Goal: Task Accomplishment & Management: Use online tool/utility

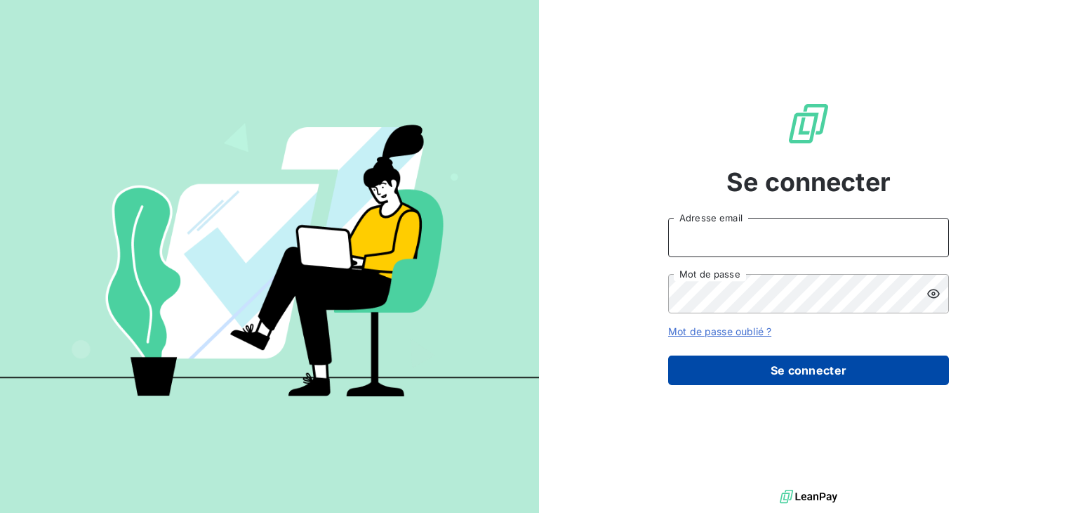
type input "[EMAIL_ADDRESS][DOMAIN_NAME]"
click at [812, 359] on button "Se connecter" at bounding box center [808, 369] width 281 height 29
click at [812, 364] on button "Se connecter" at bounding box center [808, 369] width 281 height 29
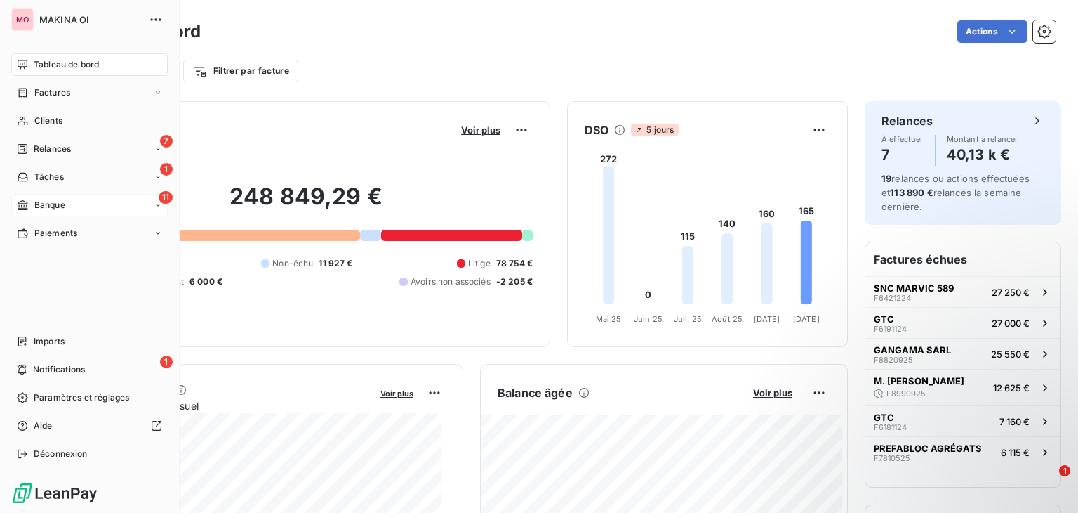
click at [78, 197] on div "11 Banque" at bounding box center [89, 205] width 157 height 22
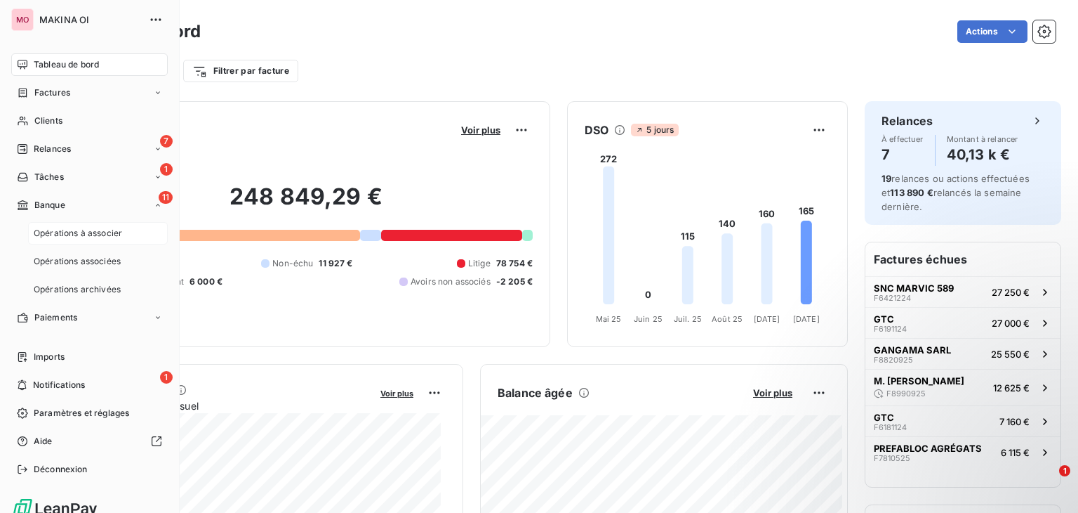
drag, startPoint x: 110, startPoint y: 245, endPoint x: 105, endPoint y: 239, distance: 7.5
click at [105, 239] on nav "Opérations à associer Opérations associées Opérations archivées" at bounding box center [98, 261] width 140 height 79
click at [105, 239] on div "Opérations à associer" at bounding box center [98, 233] width 140 height 22
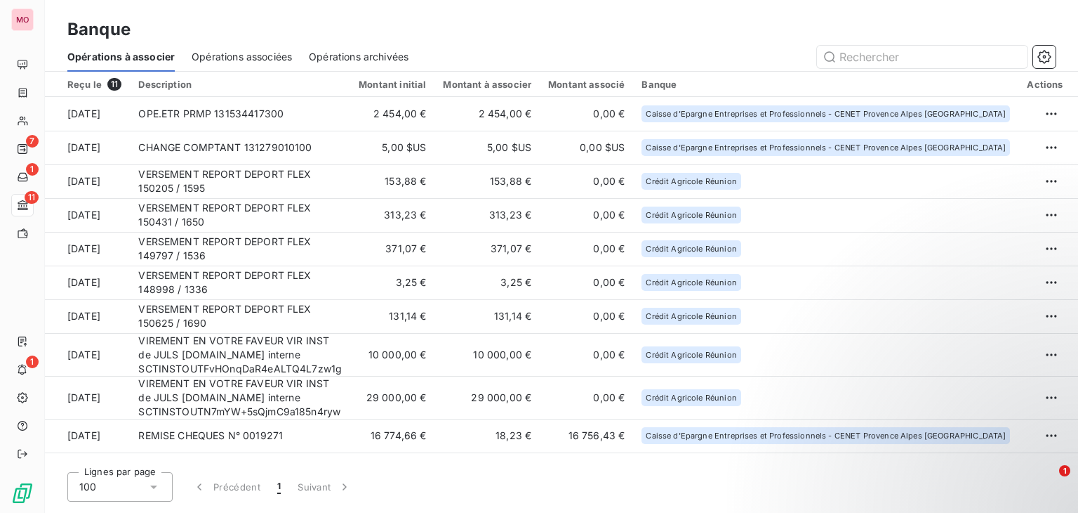
scroll to position [25, 0]
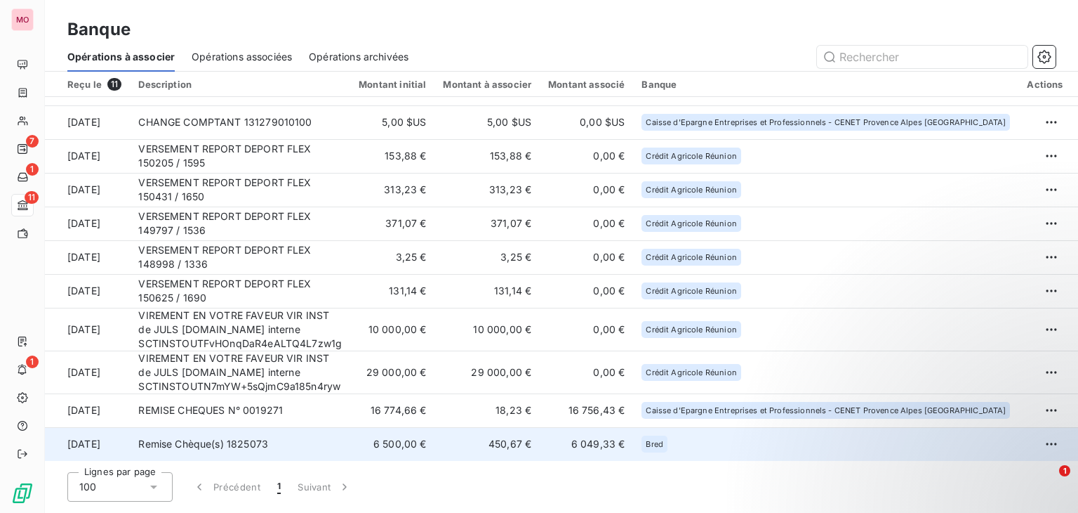
click at [350, 443] on td "Remise Chèque(s) 1825073" at bounding box center [240, 444] width 220 height 34
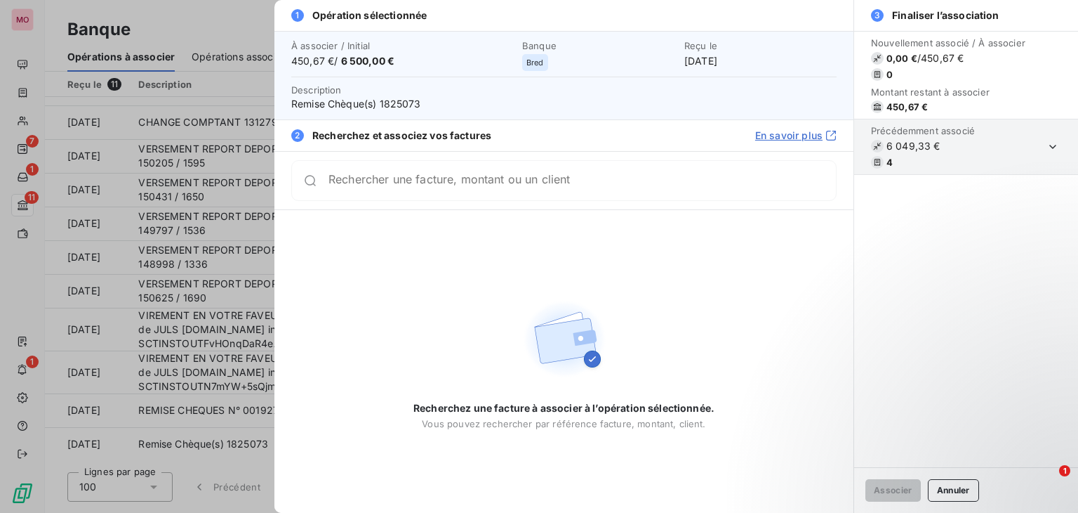
click at [1017, 147] on section "Précédemment associé 6 049,33 € 4" at bounding box center [966, 146] width 224 height 55
click at [1056, 145] on icon "button" at bounding box center [1053, 147] width 7 height 4
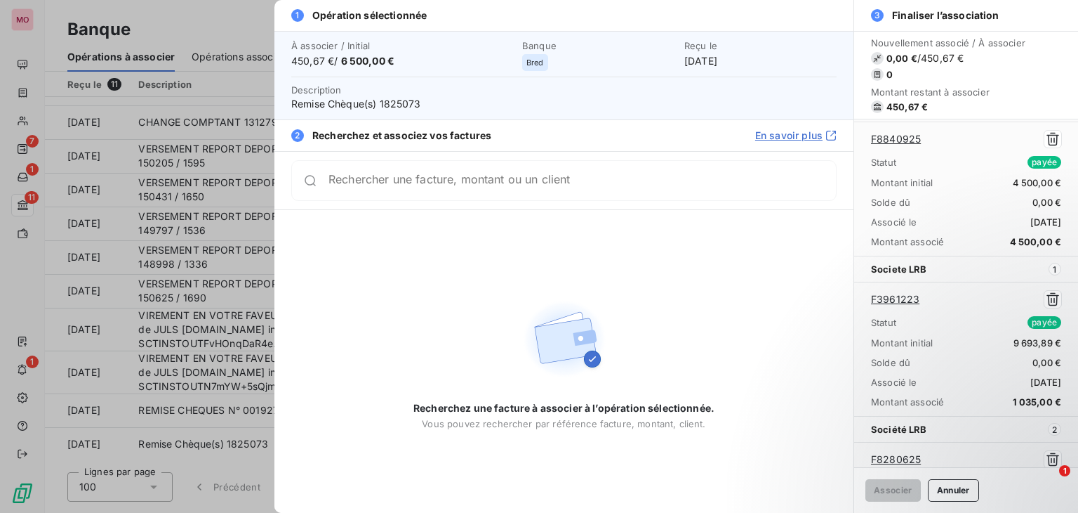
scroll to position [112, 0]
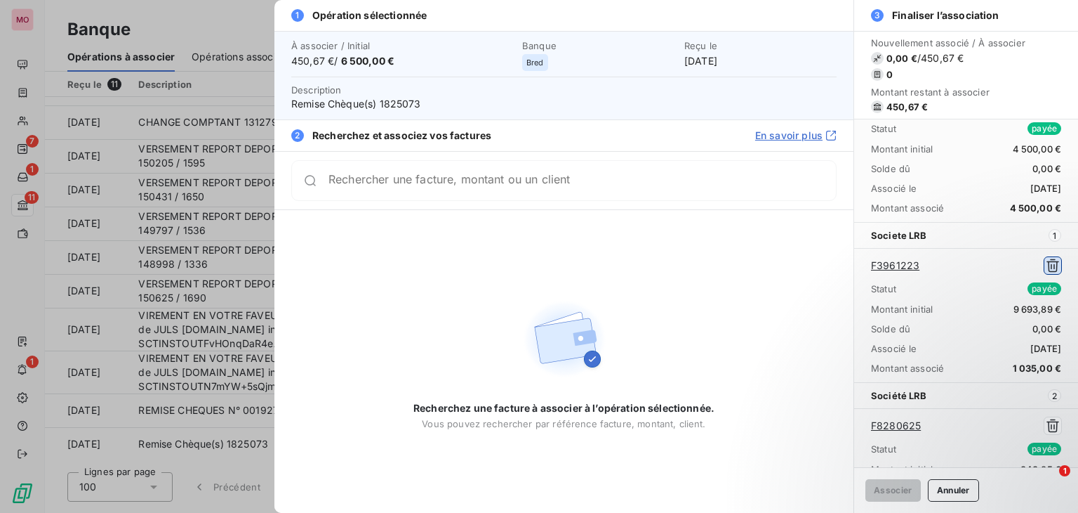
click at [1047, 260] on icon "button" at bounding box center [1053, 265] width 13 height 13
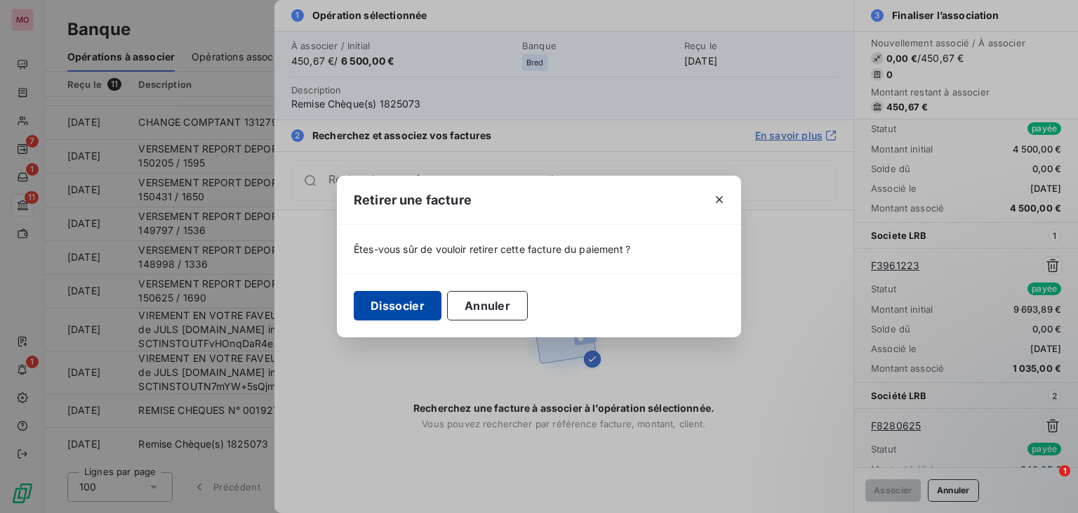
click at [435, 308] on button "Dissocier" at bounding box center [398, 305] width 88 height 29
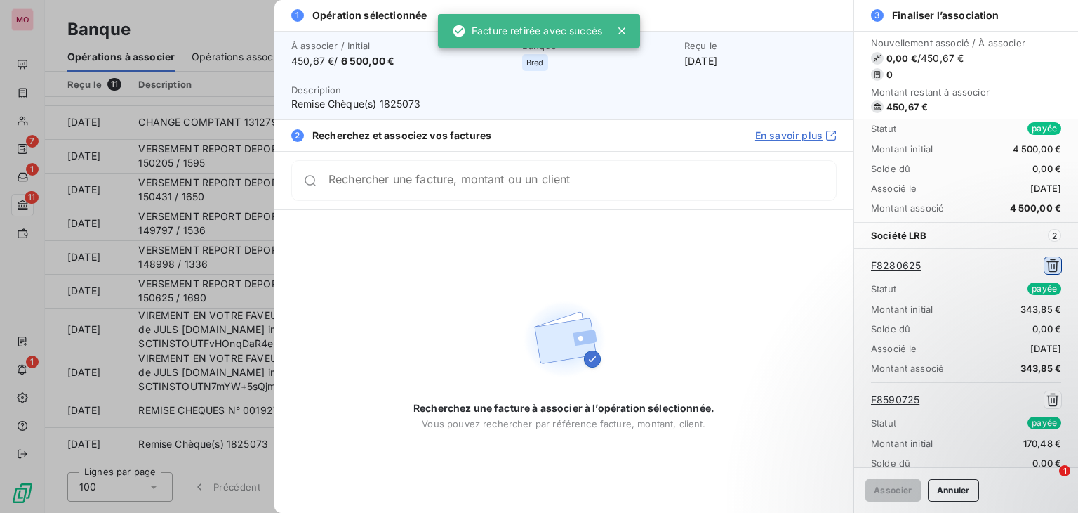
click at [1048, 270] on icon "button" at bounding box center [1053, 265] width 14 height 14
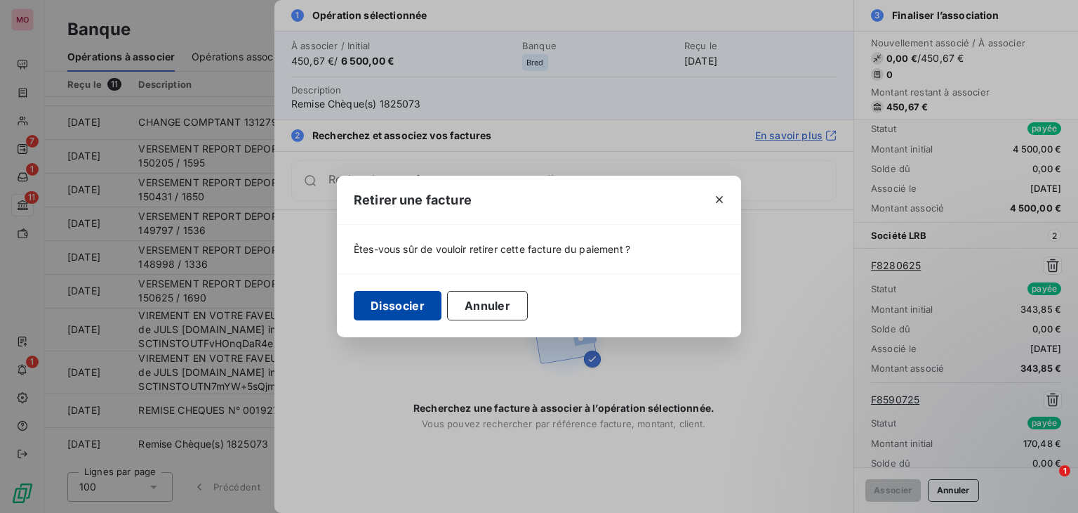
click at [425, 305] on button "Dissocier" at bounding box center [398, 305] width 88 height 29
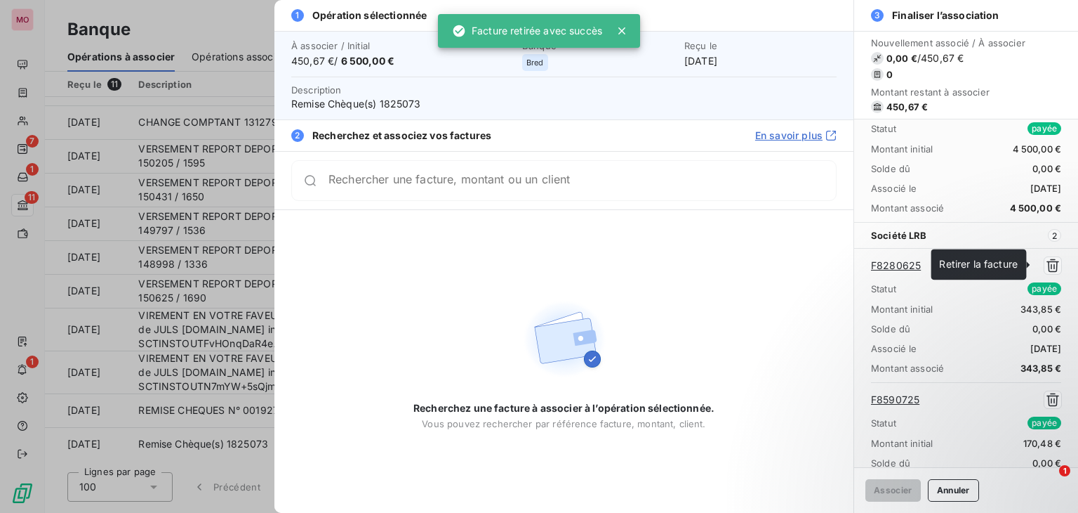
scroll to position [27, 0]
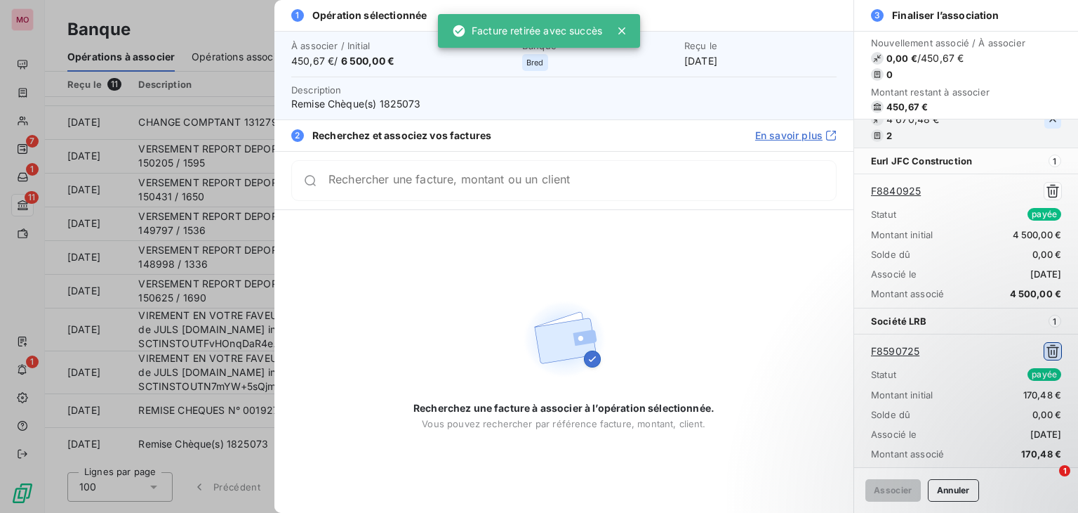
click at [1046, 351] on icon "button" at bounding box center [1053, 351] width 14 height 14
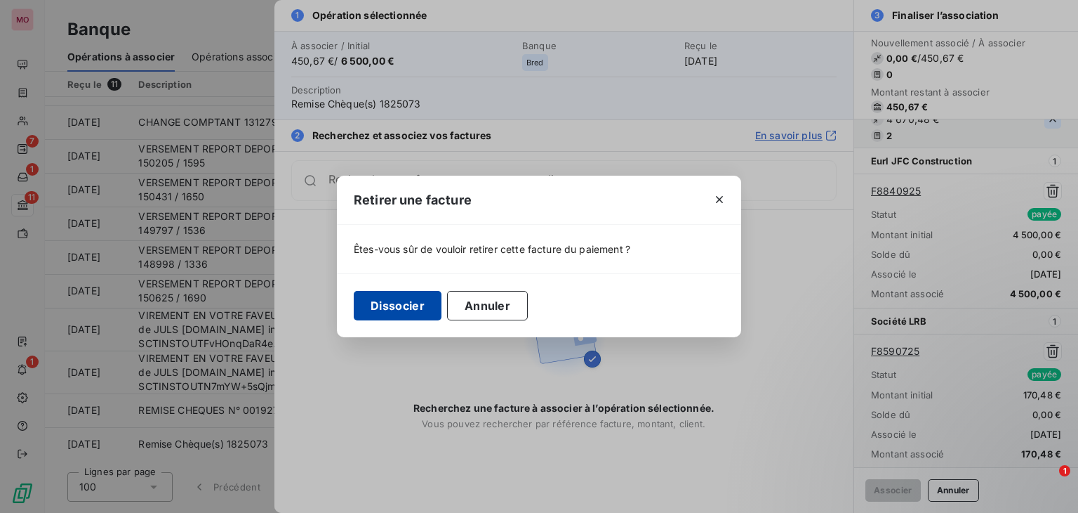
click at [420, 317] on button "Dissocier" at bounding box center [398, 305] width 88 height 29
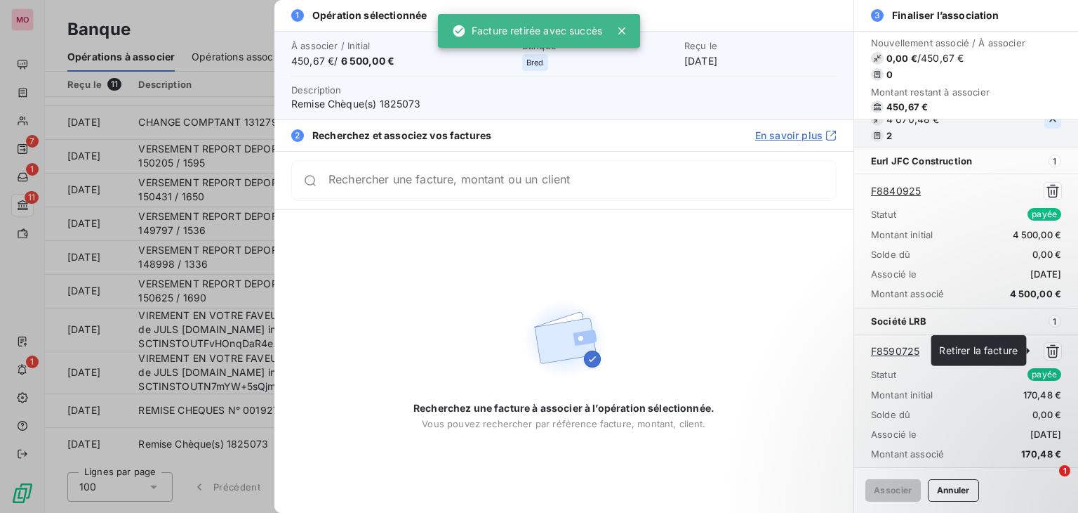
scroll to position [0, 0]
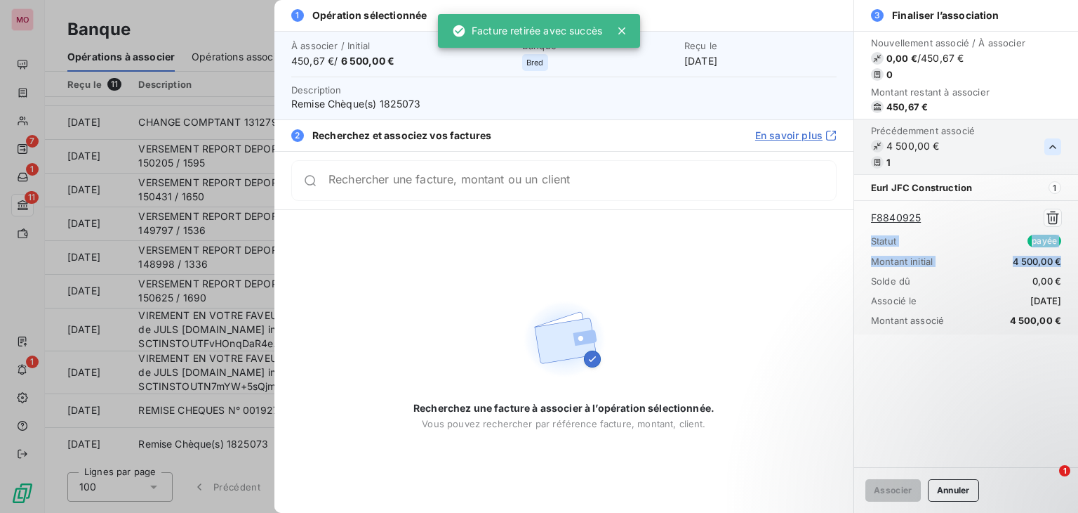
drag, startPoint x: 1078, startPoint y: 217, endPoint x: 1078, endPoint y: 269, distance: 52.0
click at [1078, 269] on div "F8840925 Statut payée Montant initial 4 500,00 € Solde dû 0,00 € Associé le [DA…" at bounding box center [966, 267] width 224 height 134
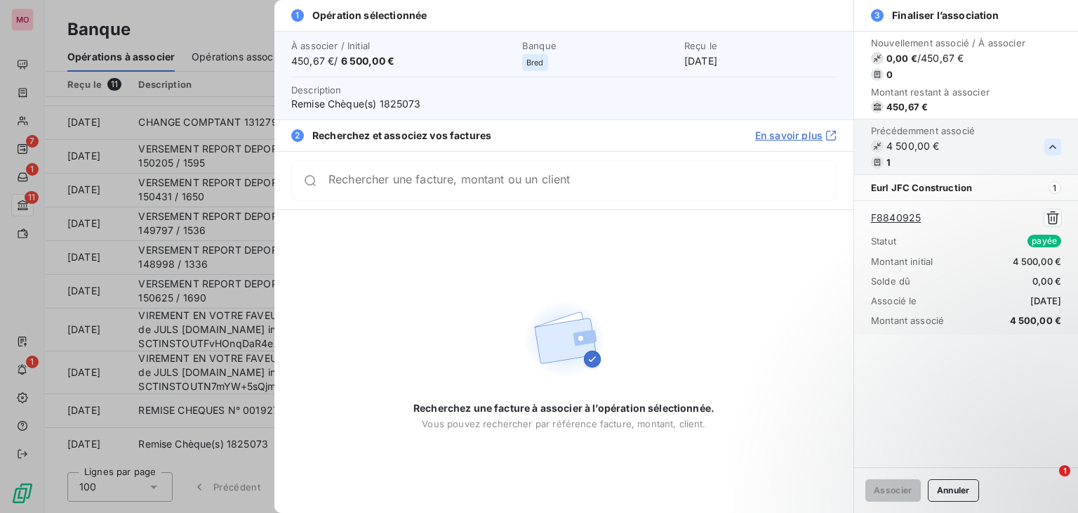
click at [607, 257] on div "Recherchez une facture à associer à l’opération sélectionnée. Vous pouvez reche…" at bounding box center [564, 361] width 579 height 303
click at [270, 231] on div at bounding box center [539, 256] width 1078 height 513
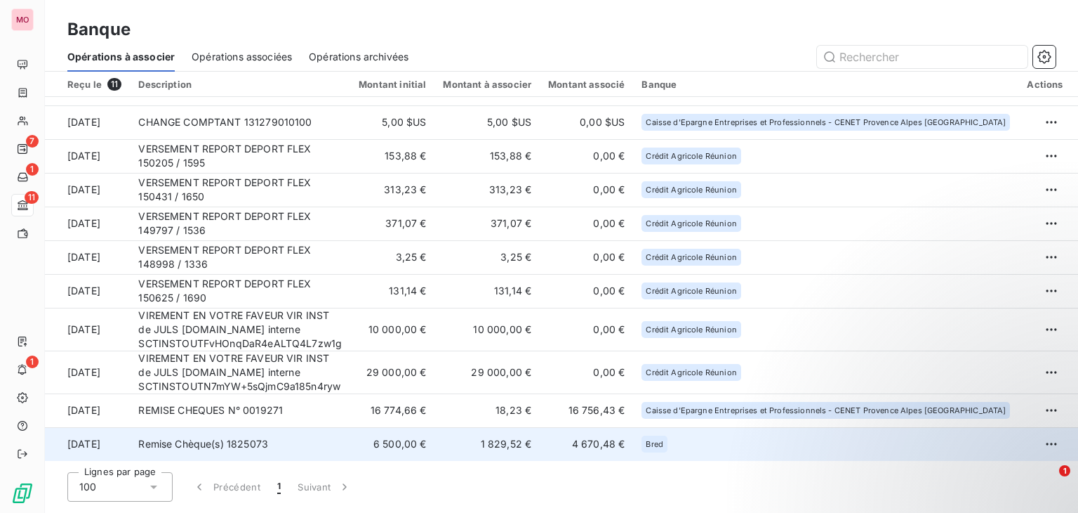
click at [501, 444] on td "1 829,52 €" at bounding box center [487, 444] width 105 height 34
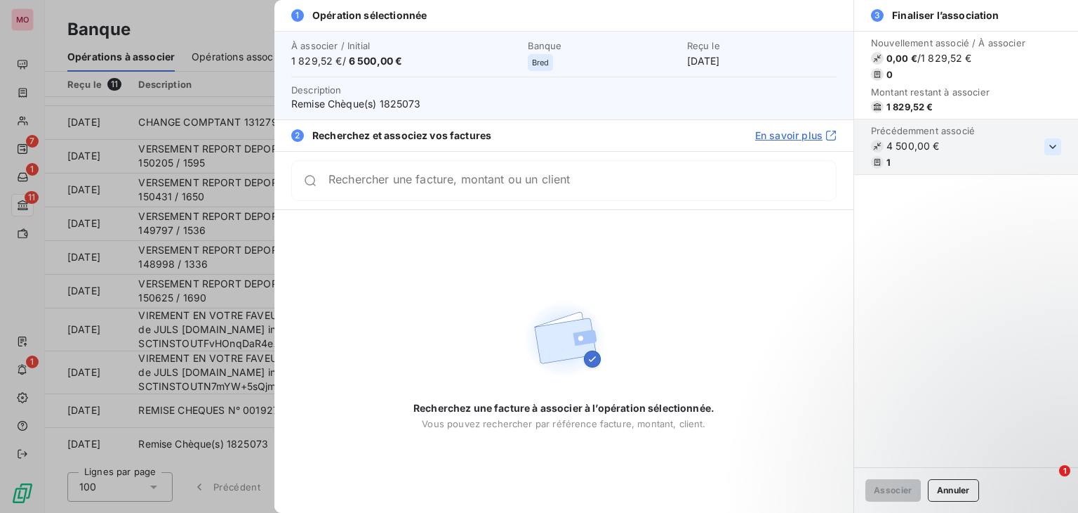
click at [1050, 144] on icon "button" at bounding box center [1053, 147] width 14 height 14
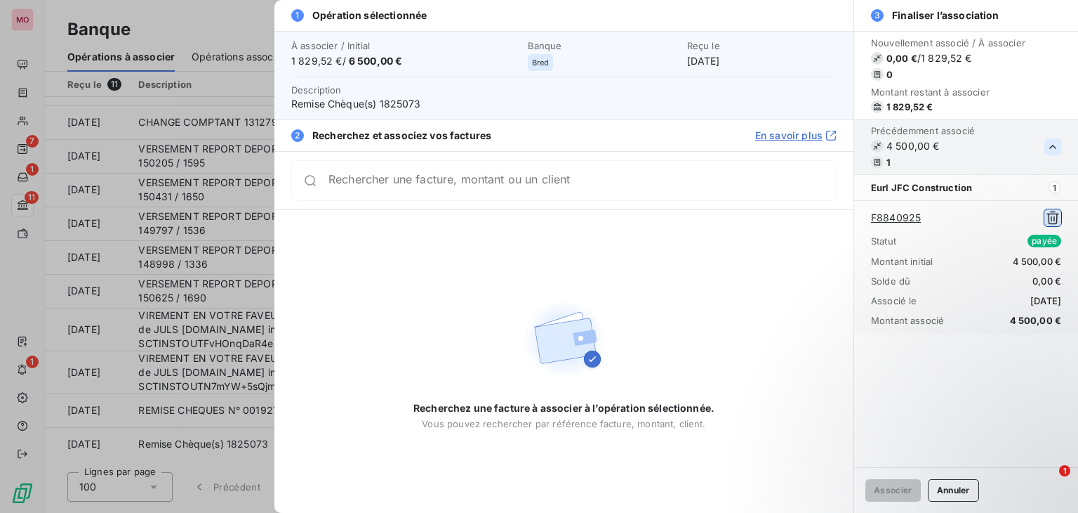
click at [1058, 216] on icon "button" at bounding box center [1053, 218] width 14 height 14
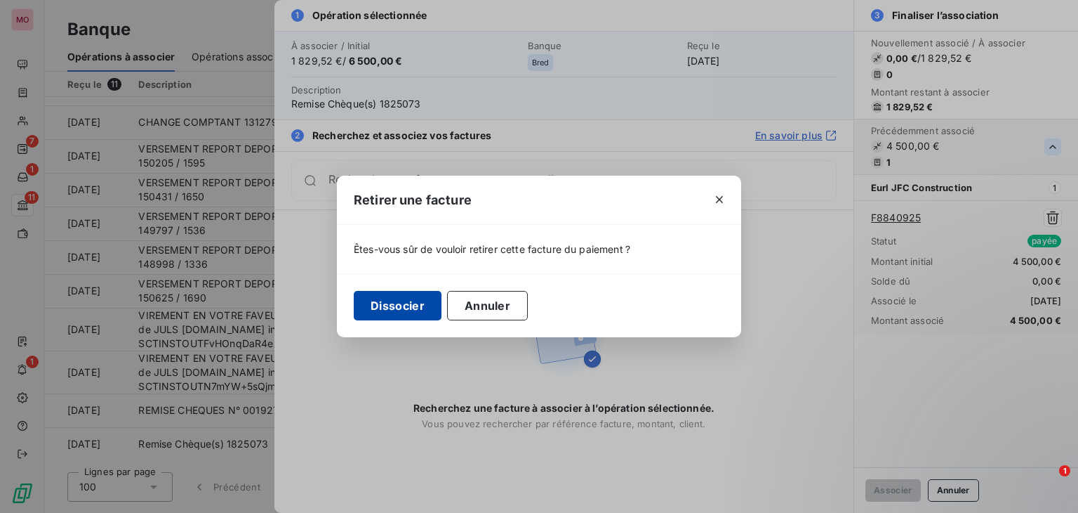
click at [381, 310] on button "Dissocier" at bounding box center [398, 305] width 88 height 29
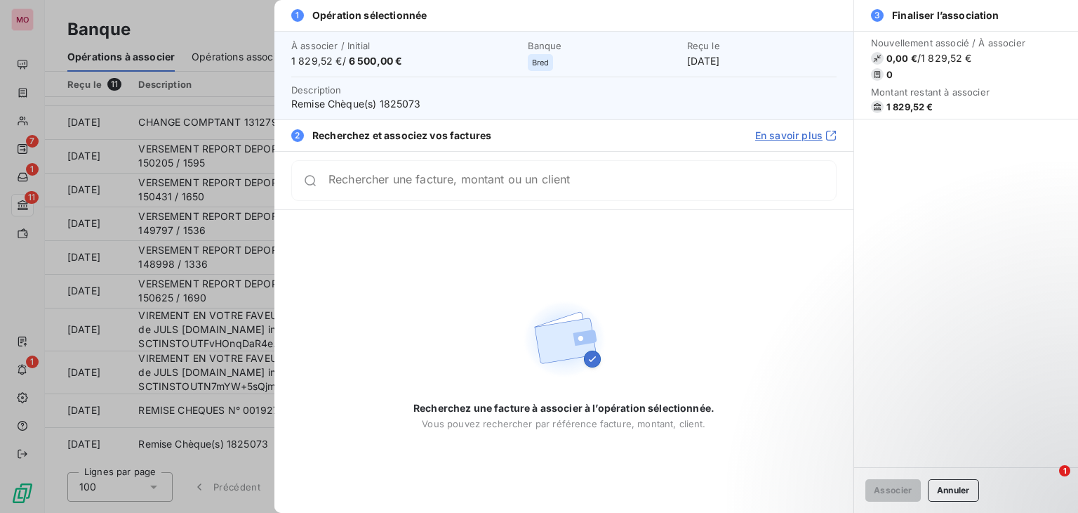
click at [970, 107] on span "1 829,52 €" at bounding box center [948, 106] width 154 height 13
click at [958, 86] on span "Montant restant à associer" at bounding box center [948, 91] width 154 height 11
click at [941, 65] on div "Nouvellement associé / À associer 0,00 € / 1 829,52 € 0 Montant restant à assoc…" at bounding box center [948, 75] width 154 height 76
click at [657, 335] on div "Recherchez une facture à associer à l’opération sélectionnée. Vous pouvez reche…" at bounding box center [564, 361] width 301 height 135
click at [218, 43] on div at bounding box center [539, 256] width 1078 height 513
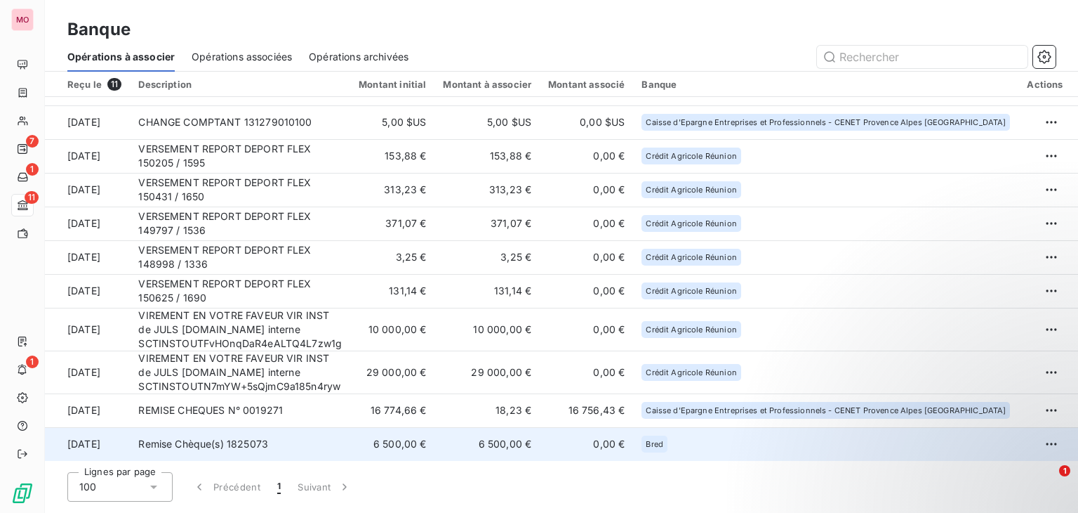
click at [350, 430] on td "Remise Chèque(s) 1825073" at bounding box center [240, 444] width 220 height 34
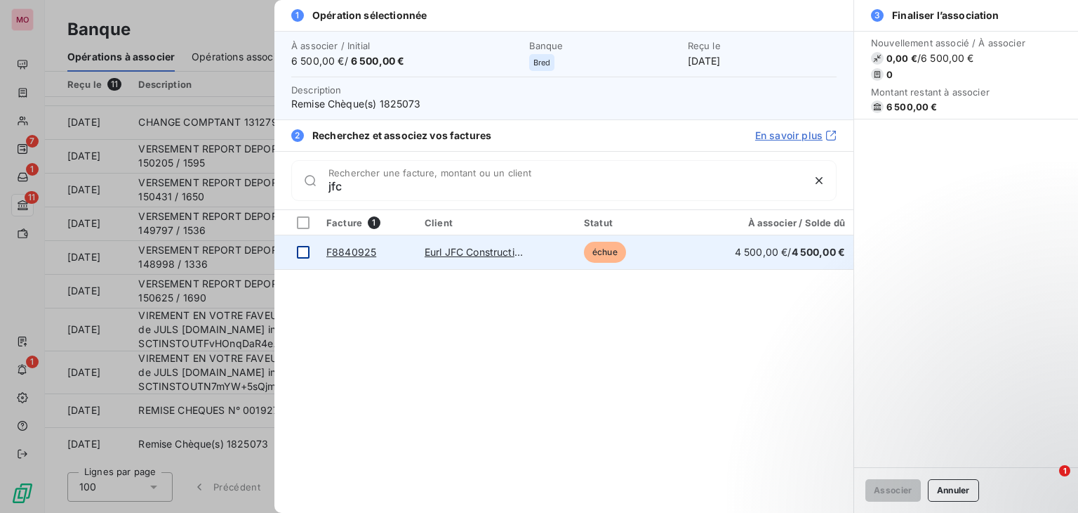
type input "jfc"
click at [300, 246] on div at bounding box center [303, 252] width 13 height 13
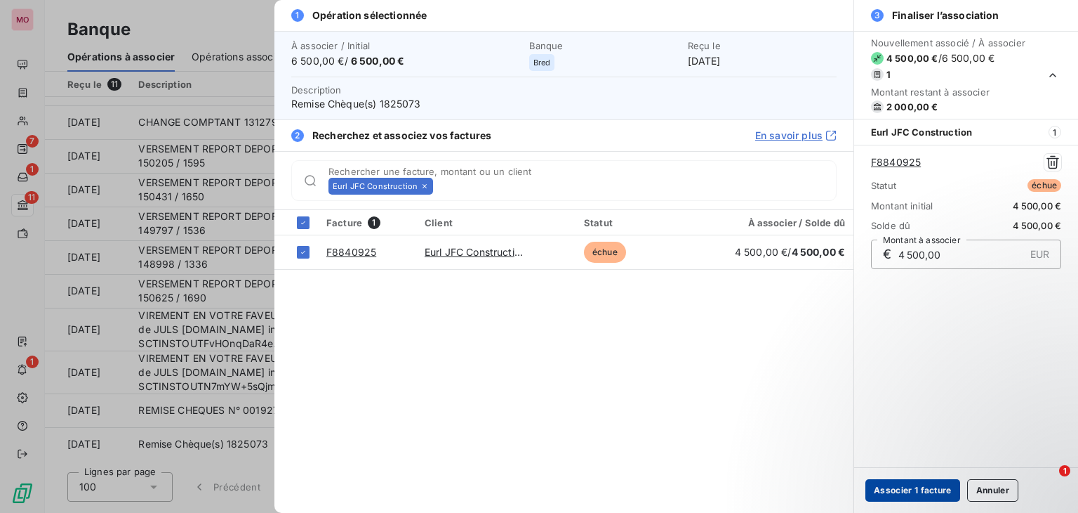
click at [904, 490] on button "Associer 1 facture" at bounding box center [913, 490] width 95 height 22
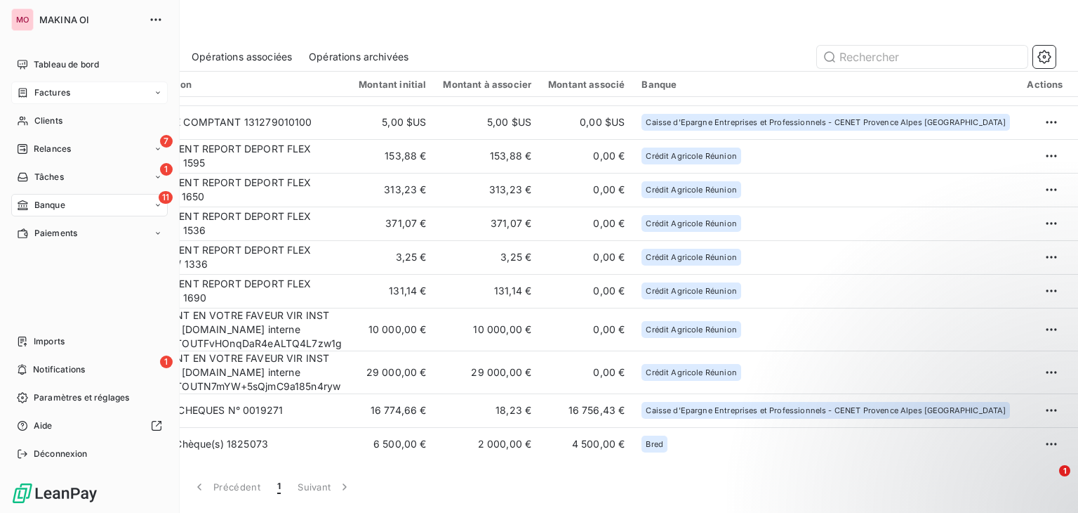
click at [71, 100] on div "Factures" at bounding box center [89, 92] width 157 height 22
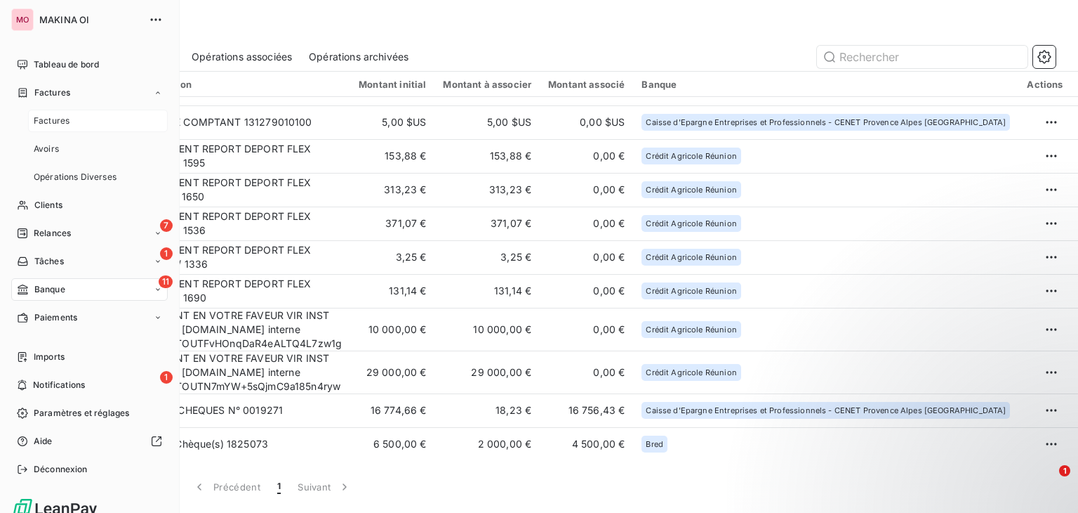
click at [70, 130] on div "Factures" at bounding box center [98, 121] width 140 height 22
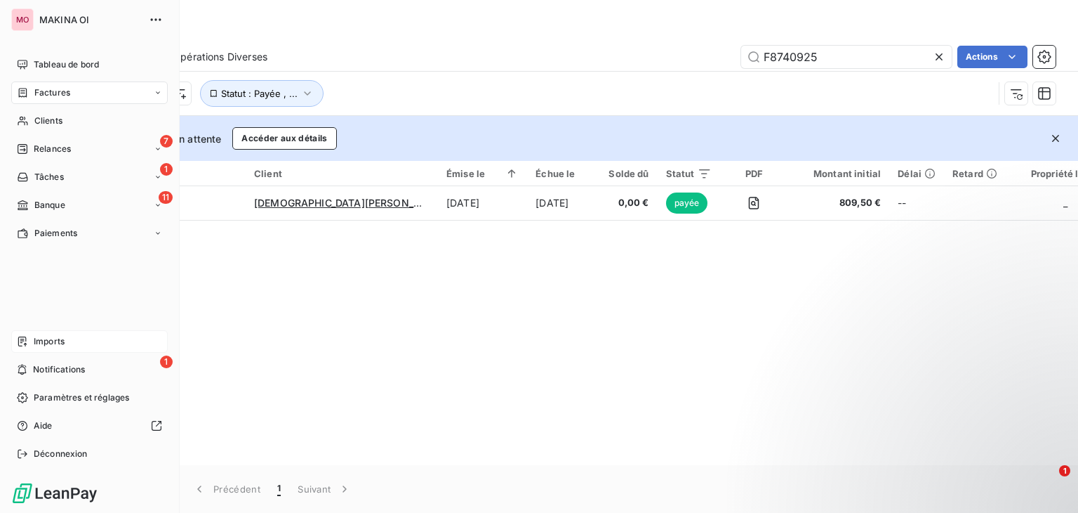
click at [76, 338] on div "Imports" at bounding box center [89, 341] width 157 height 22
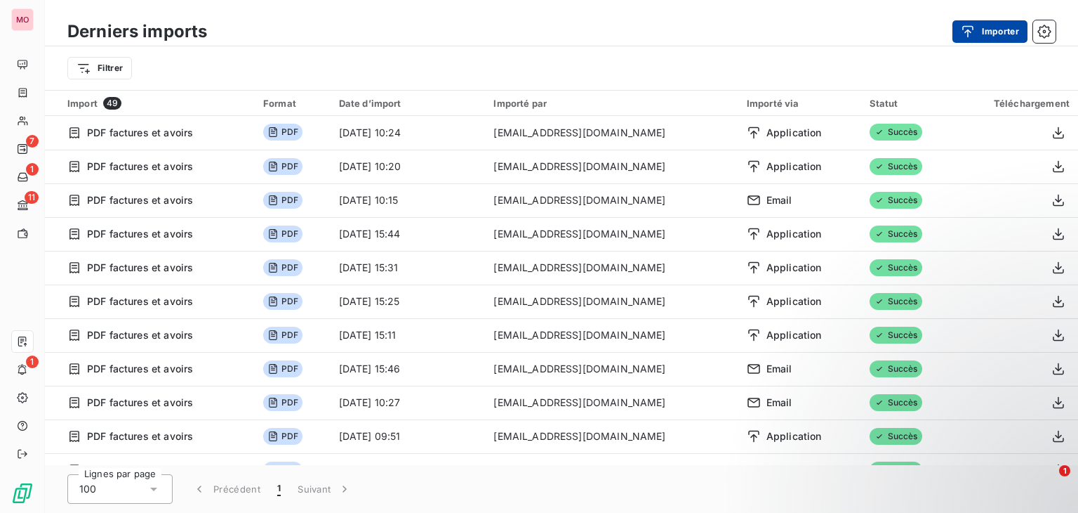
click at [983, 37] on button "Importer" at bounding box center [990, 31] width 75 height 22
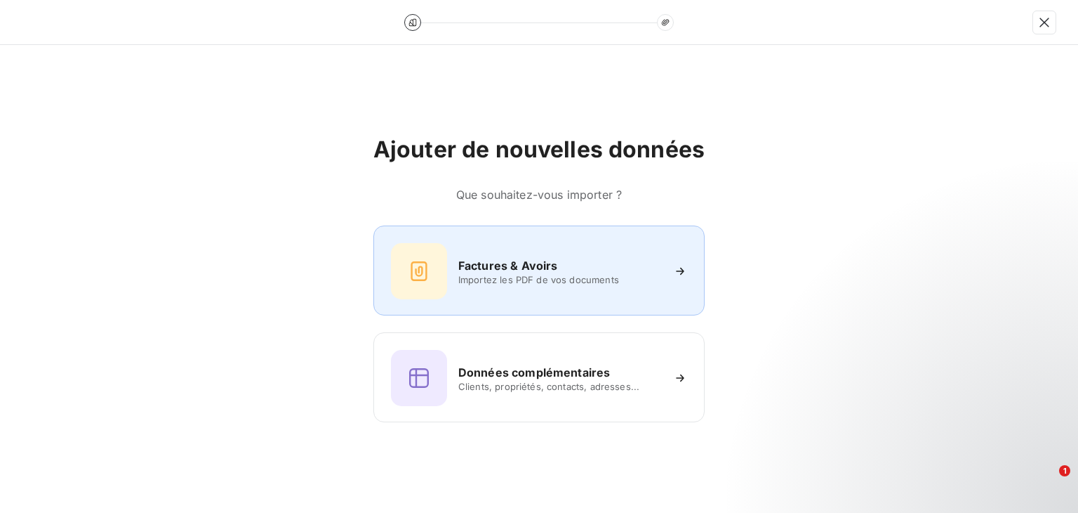
click at [427, 277] on icon at bounding box center [419, 271] width 16 height 20
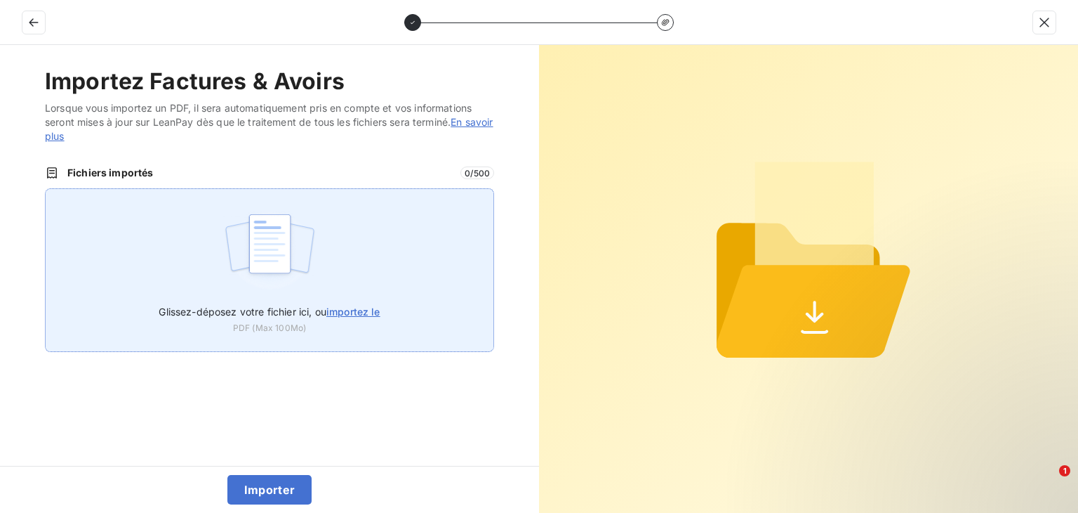
click at [359, 312] on span "importez le" at bounding box center [353, 311] width 54 height 12
click at [46, 189] on input "Glissez-déposez votre fichier ici, ou importez le" at bounding box center [45, 188] width 1 height 1
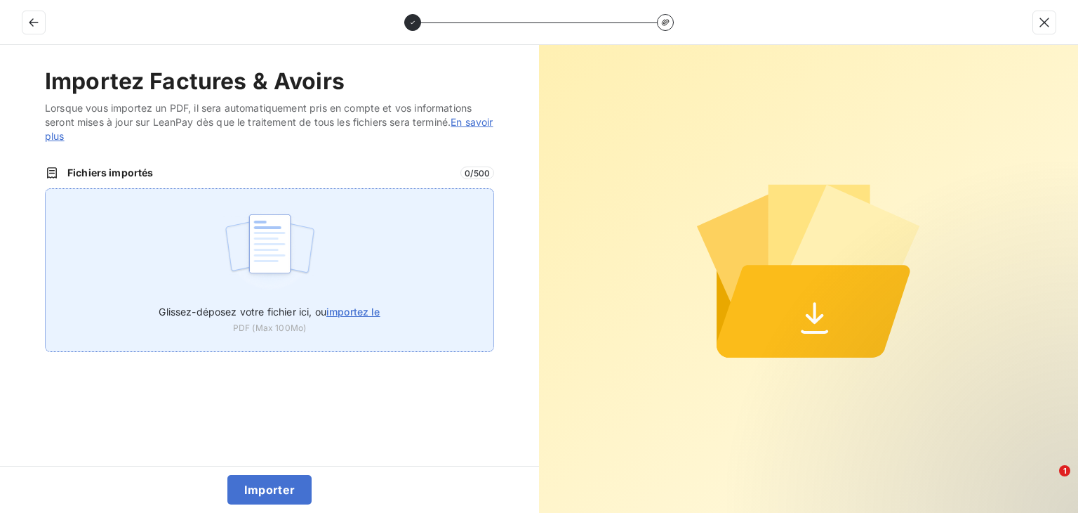
type input "C:\fakepath\facture_F9031025.pdf"
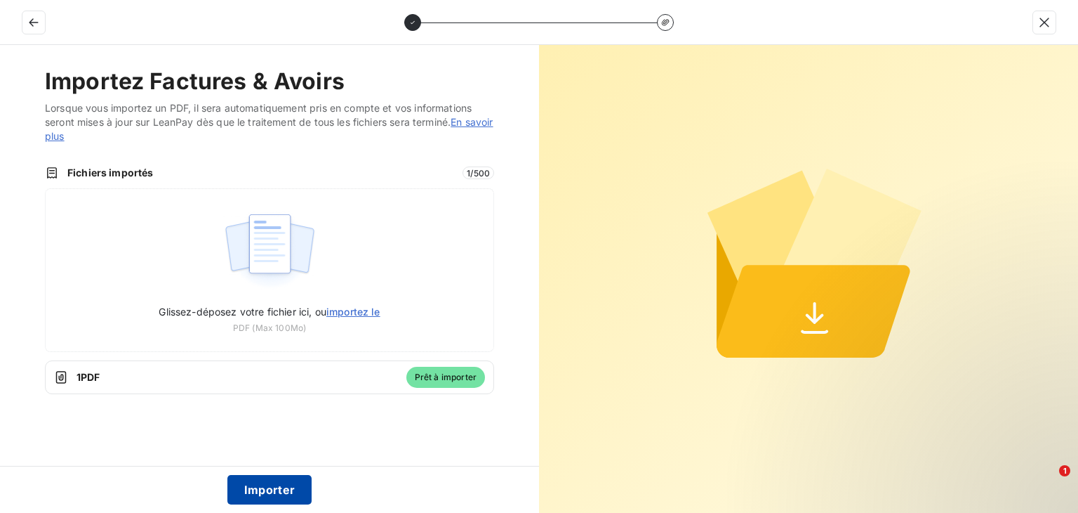
click at [267, 498] on button "Importer" at bounding box center [269, 489] width 85 height 29
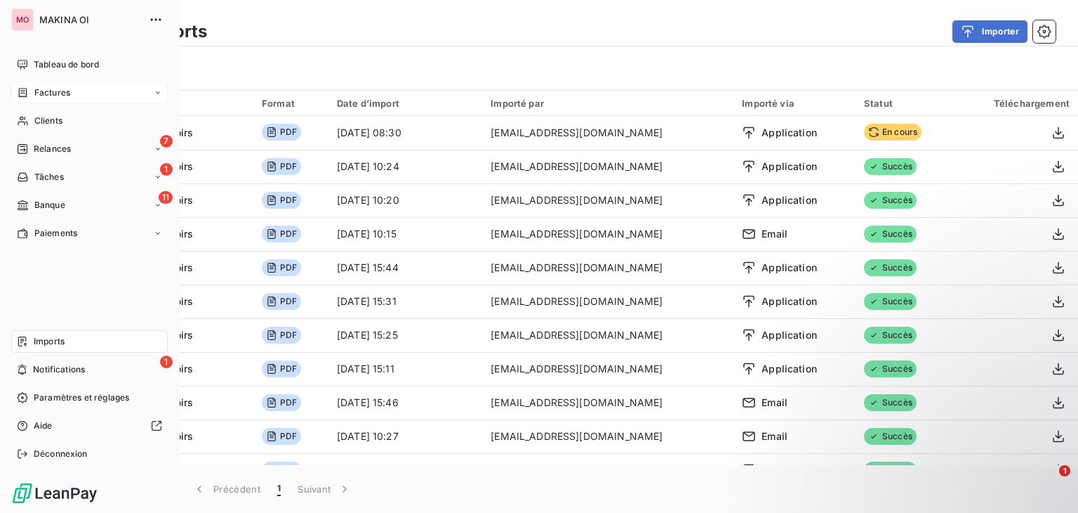
click at [86, 85] on div "Factures" at bounding box center [89, 92] width 157 height 22
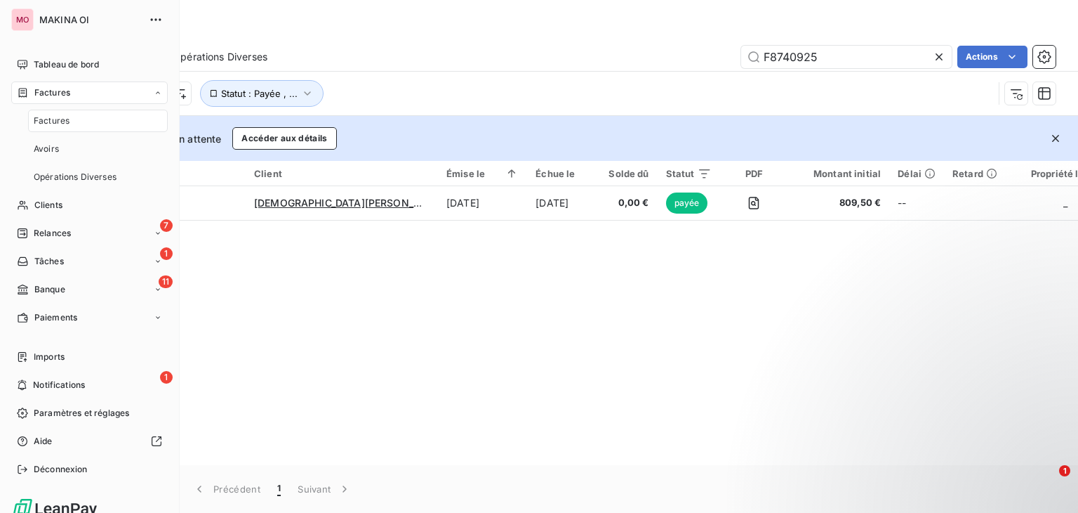
click at [93, 116] on div "Factures" at bounding box center [98, 121] width 140 height 22
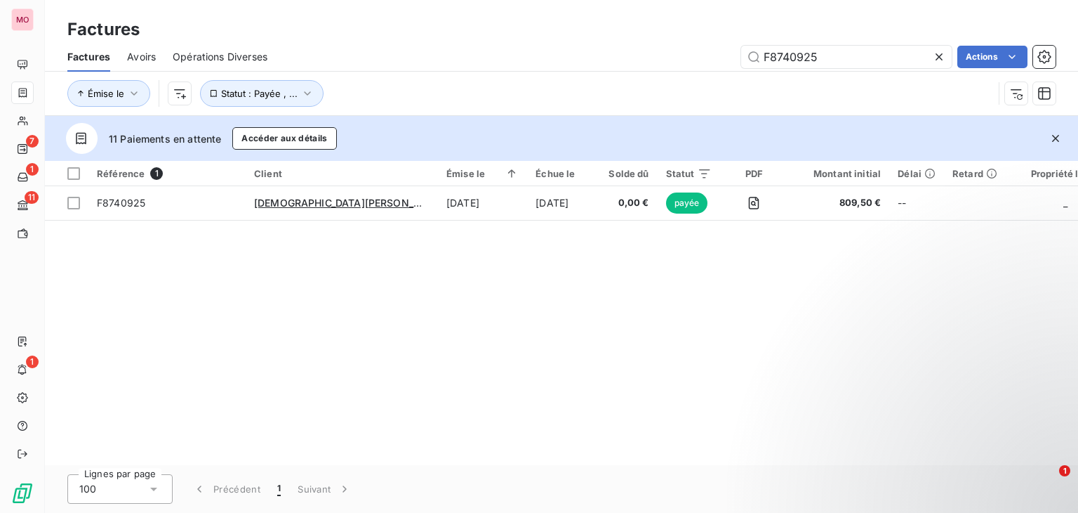
click at [935, 54] on icon at bounding box center [939, 57] width 14 height 14
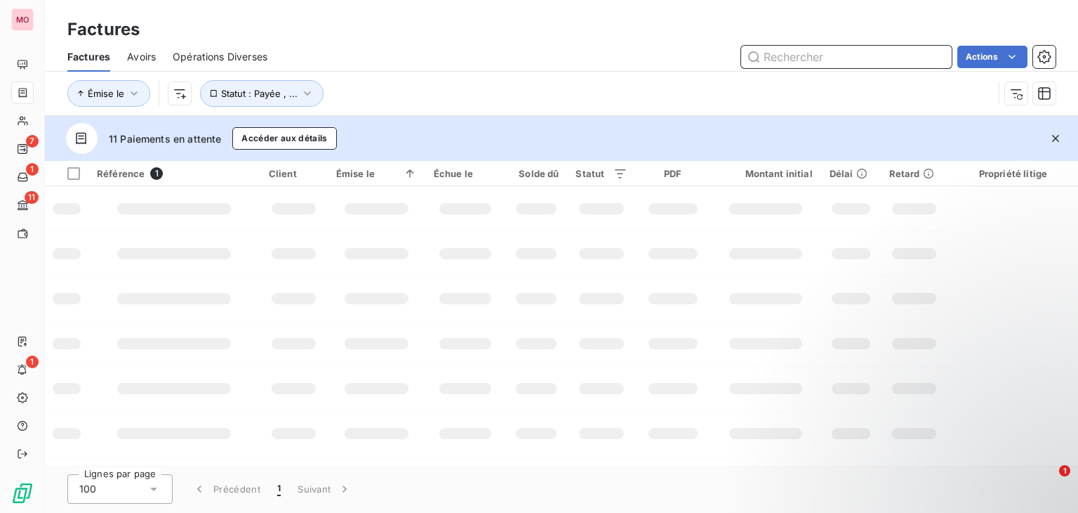
click at [915, 55] on input "text" at bounding box center [846, 57] width 211 height 22
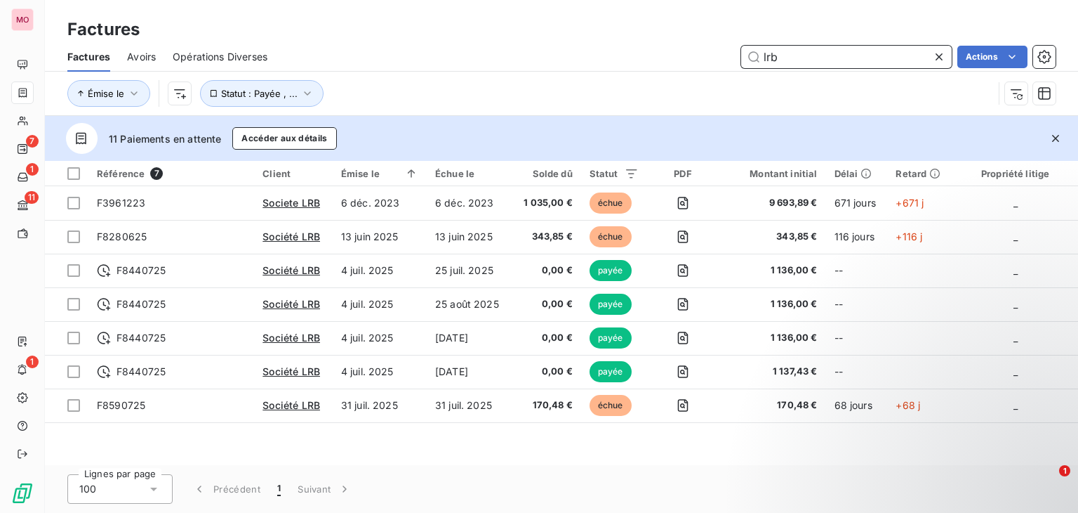
type input "lrb"
click at [936, 60] on icon at bounding box center [939, 57] width 14 height 14
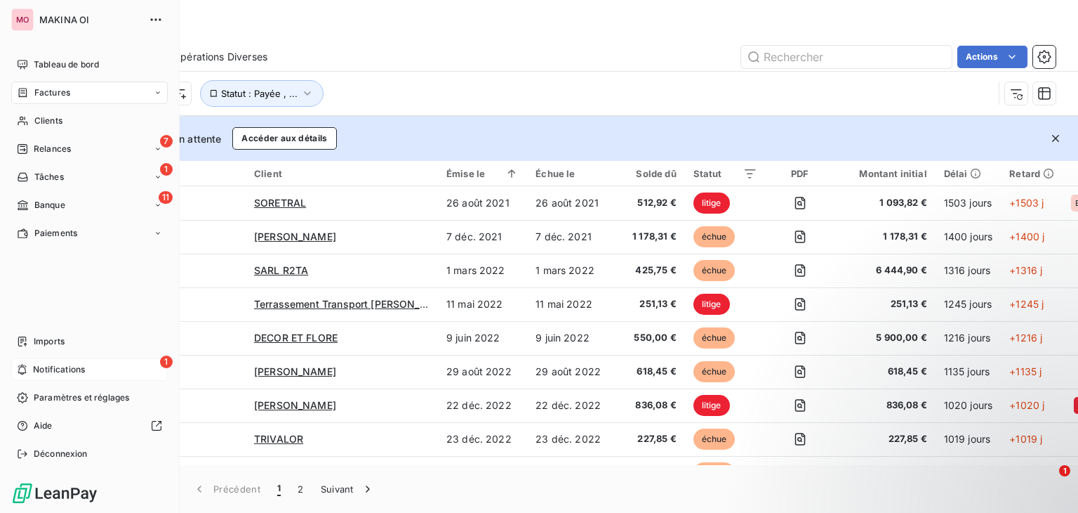
click at [84, 362] on div "1 Notifications" at bounding box center [89, 369] width 157 height 22
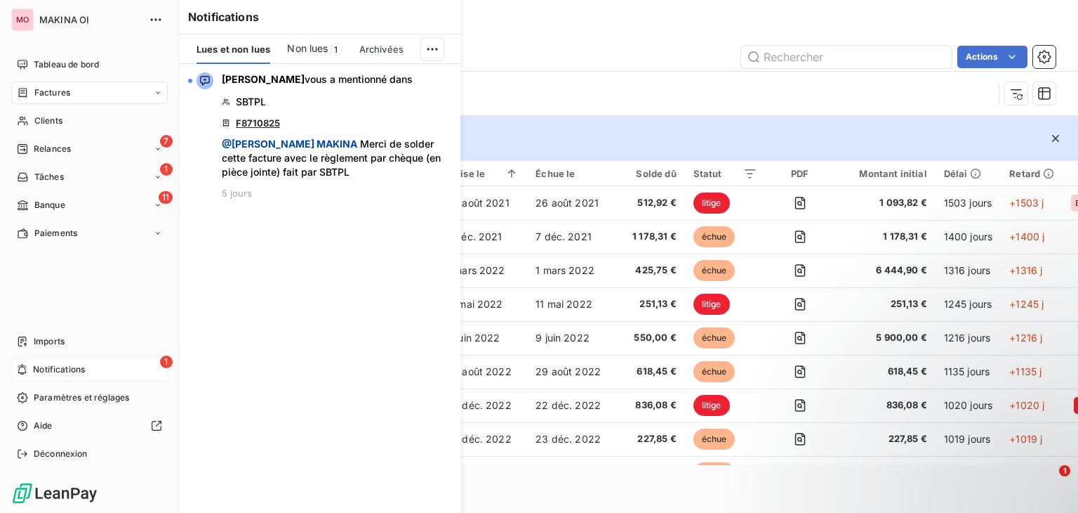
click at [30, 369] on div "1 Notifications" at bounding box center [89, 369] width 157 height 22
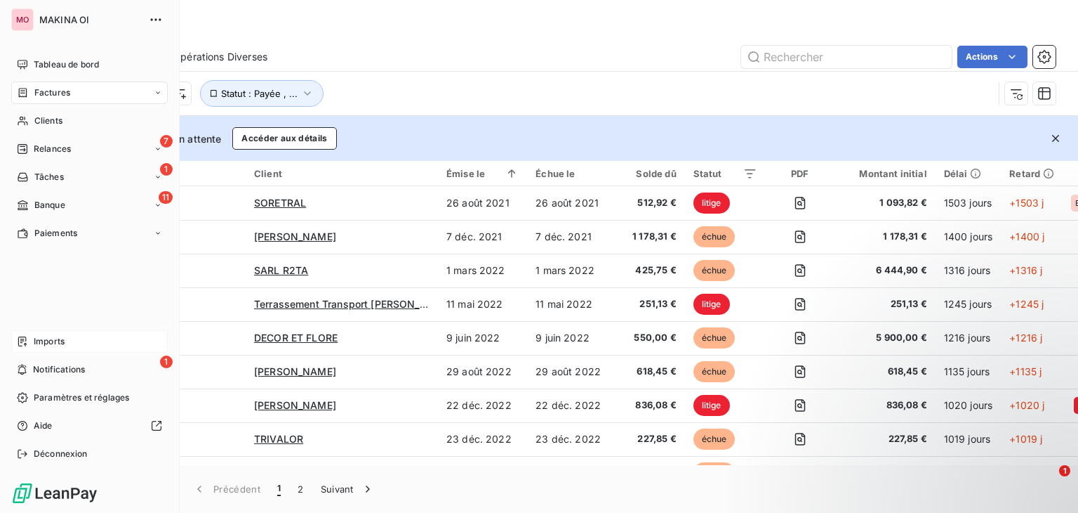
click at [53, 350] on div "Imports" at bounding box center [89, 341] width 157 height 22
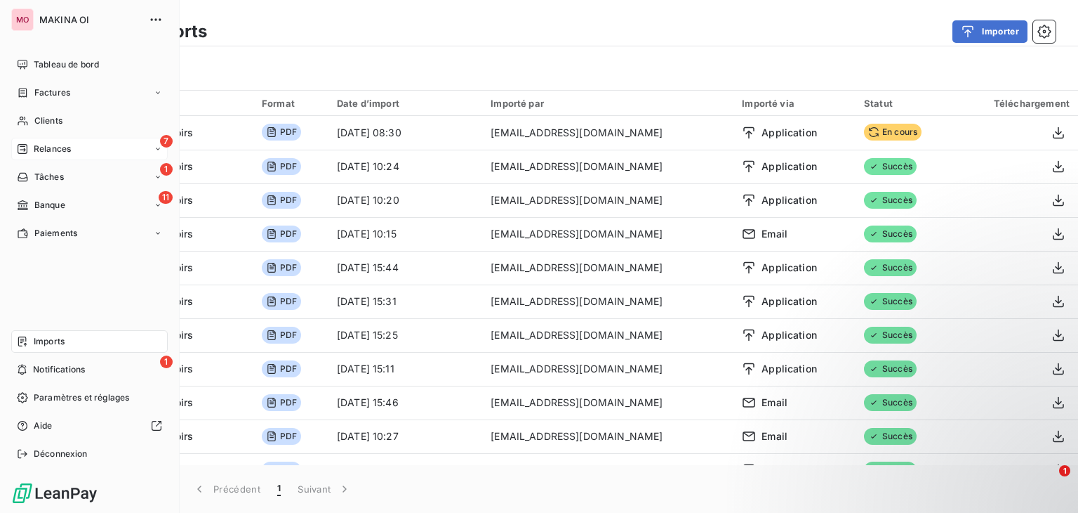
click at [66, 141] on div "7 Relances" at bounding box center [89, 149] width 157 height 22
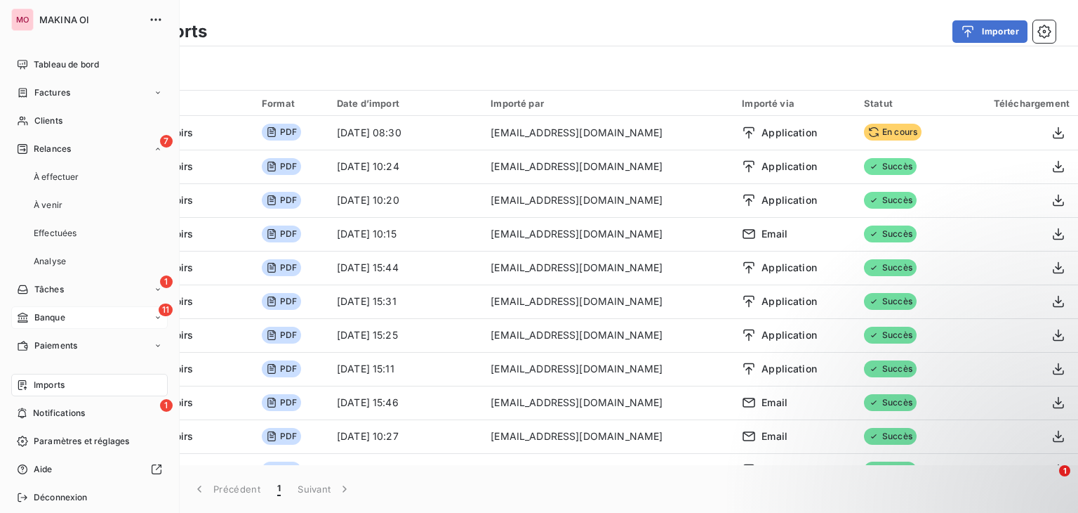
click at [101, 322] on div "11 Banque" at bounding box center [89, 317] width 157 height 22
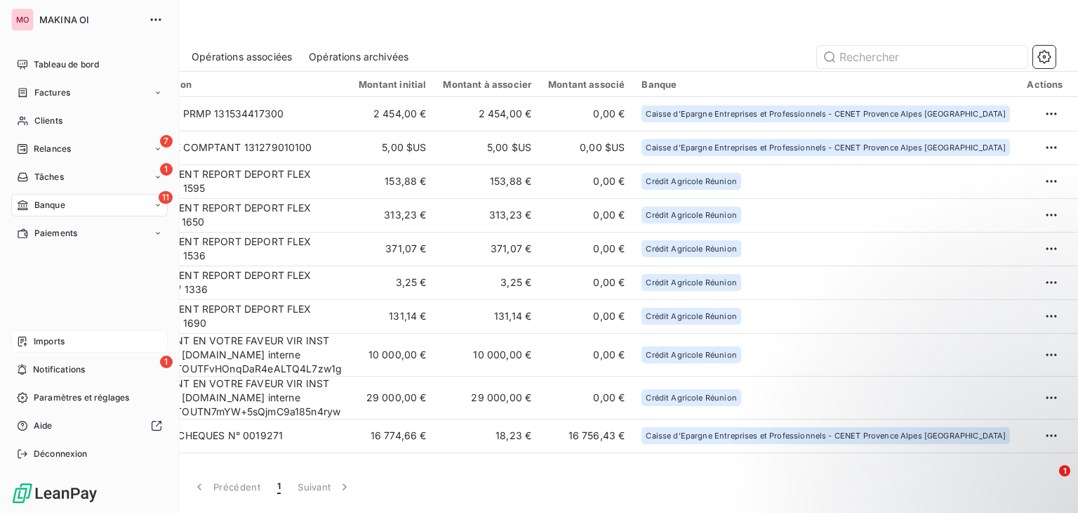
click at [44, 330] on div "Imports" at bounding box center [89, 341] width 157 height 22
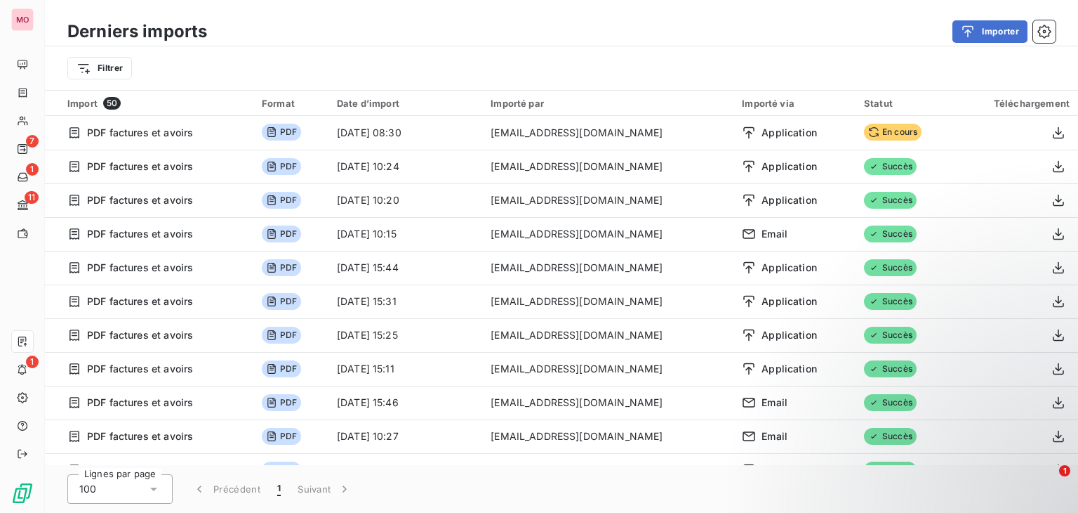
click at [522, 62] on div "Filtrer" at bounding box center [561, 68] width 989 height 27
